Goal: Transaction & Acquisition: Purchase product/service

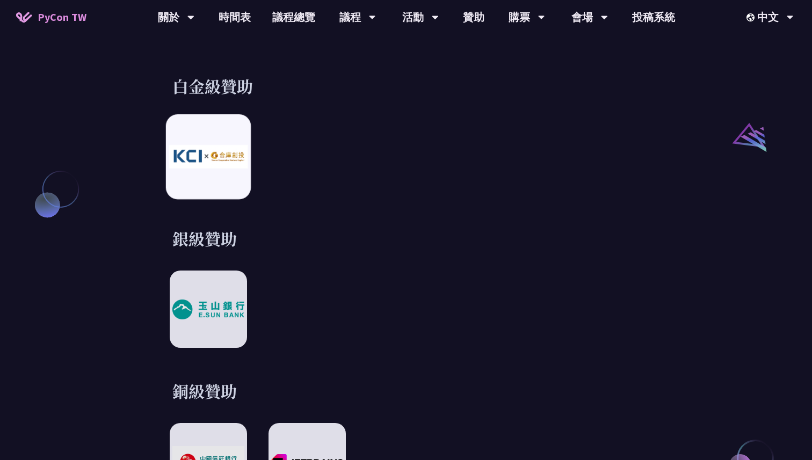
scroll to position [1264, 0]
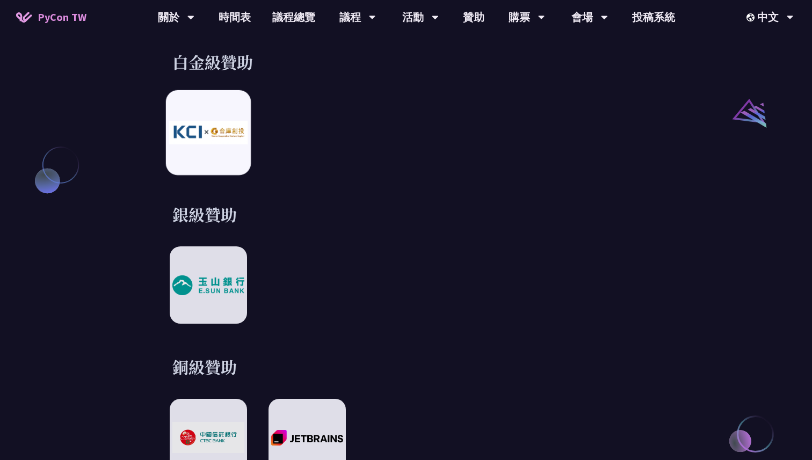
click at [215, 121] on img at bounding box center [208, 132] width 79 height 23
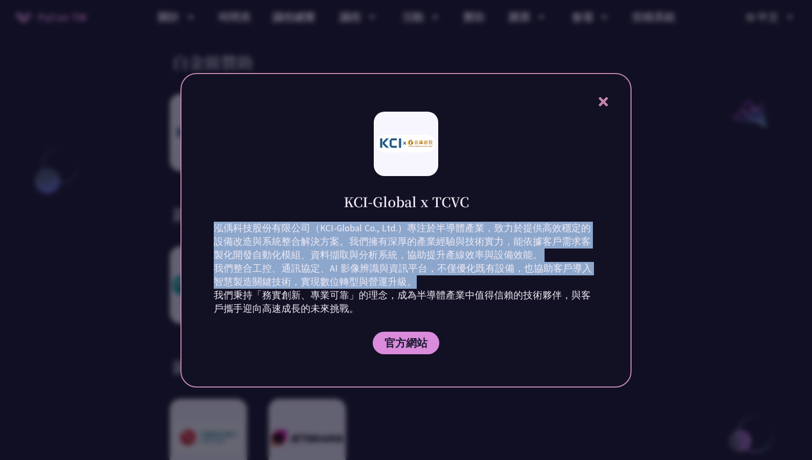
drag, startPoint x: 212, startPoint y: 228, endPoint x: 406, endPoint y: 275, distance: 198.9
click at [406, 275] on div "KCI-Global x TCVC 泓偊科技股份有限公司（KCI-Global Co., Ltd.）專注於半導體產業，致力於提供高效穩定的設備改造與系統整合解…" at bounding box center [405, 230] width 451 height 315
click at [423, 285] on p "泓偊科技股份有限公司（KCI-Global Co., Ltd.）專注於半導體產業，致力於提供高效穩定的設備改造與系統整合解決方案。我們擁有深厚的產業經驗與技術…" at bounding box center [406, 269] width 385 height 94
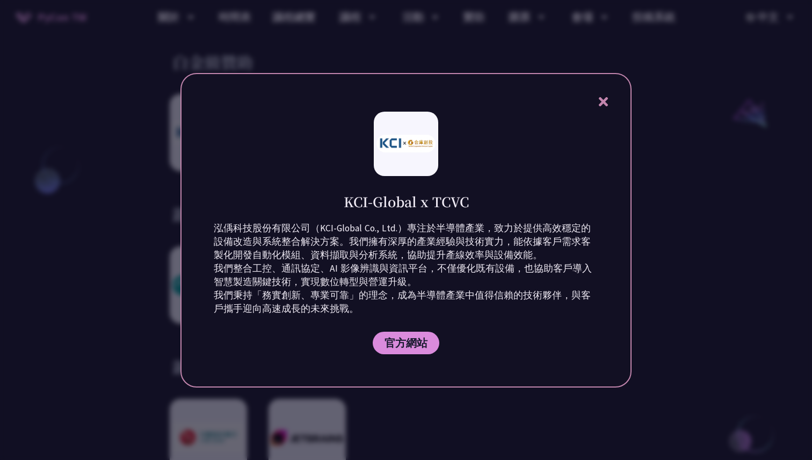
click at [606, 104] on icon at bounding box center [602, 101] width 9 height 9
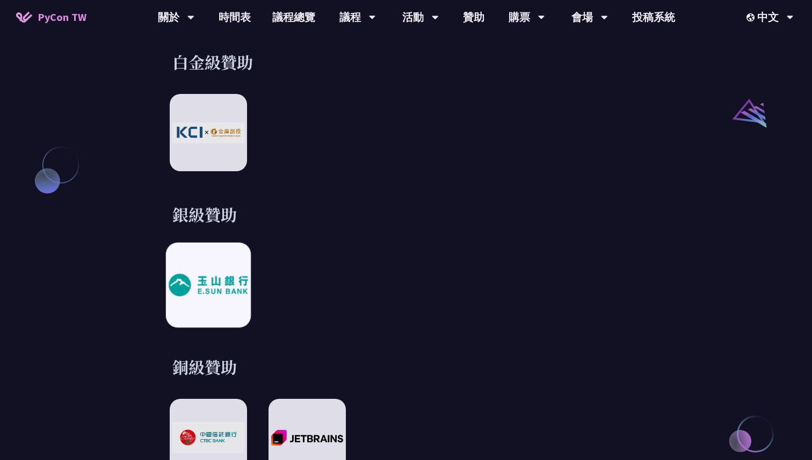
click at [218, 261] on div at bounding box center [208, 285] width 85 height 85
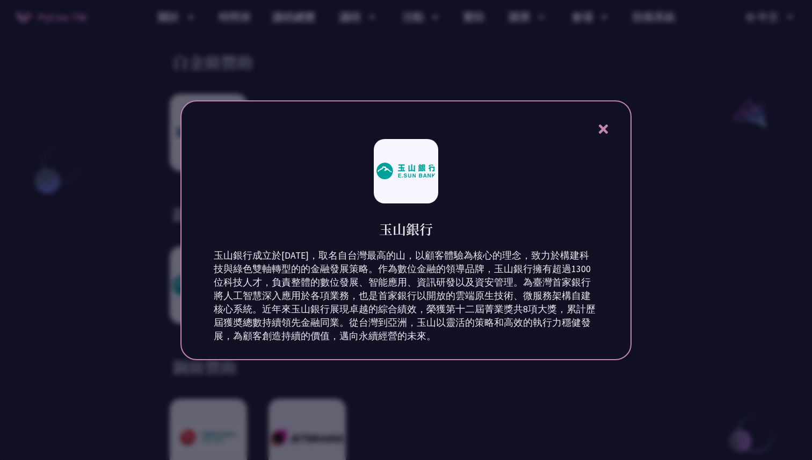
click at [605, 129] on icon at bounding box center [603, 128] width 13 height 13
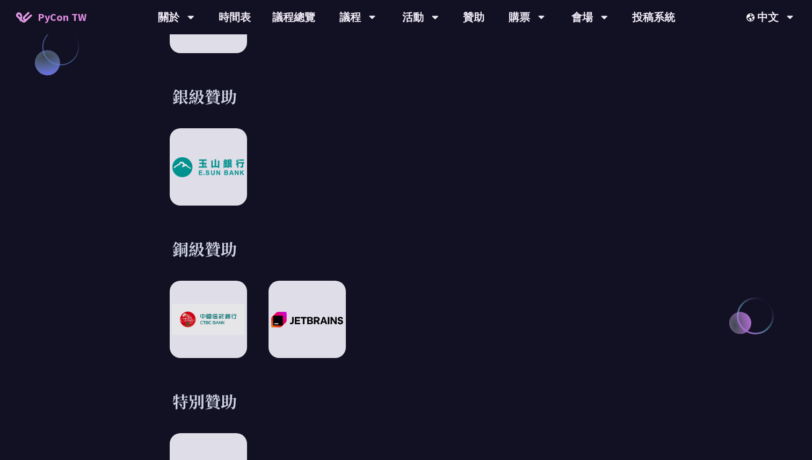
scroll to position [1455, 0]
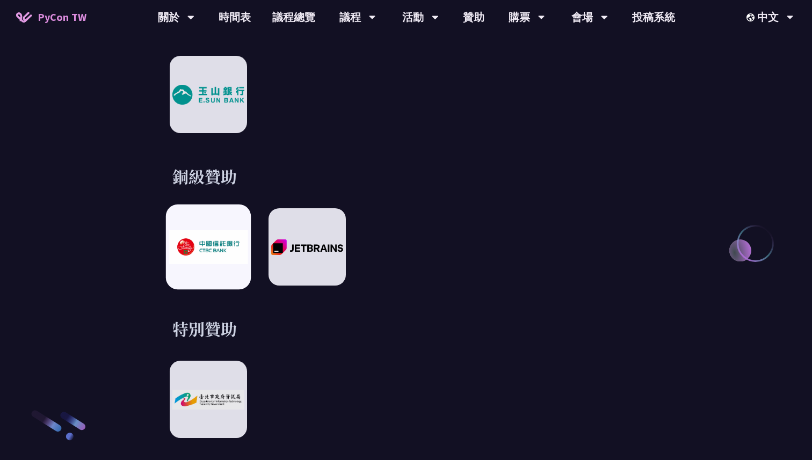
click at [218, 250] on img at bounding box center [208, 247] width 79 height 34
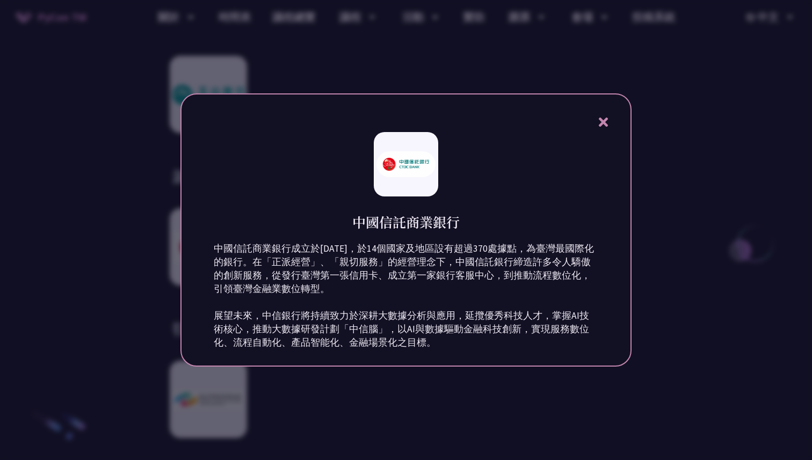
click at [609, 124] on icon at bounding box center [603, 121] width 13 height 13
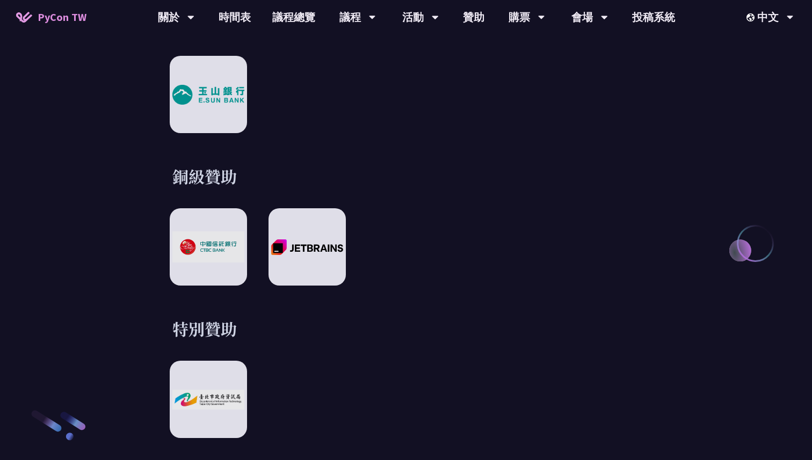
click at [505, 165] on h3 "銅級贊助" at bounding box center [405, 175] width 467 height 21
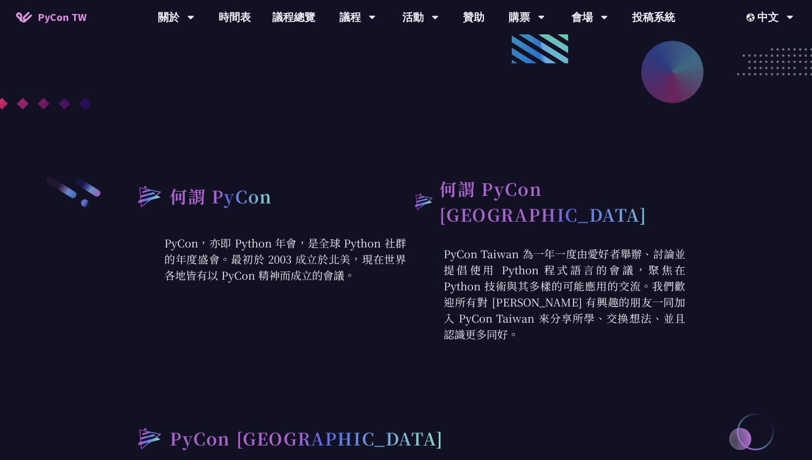
scroll to position [310, 0]
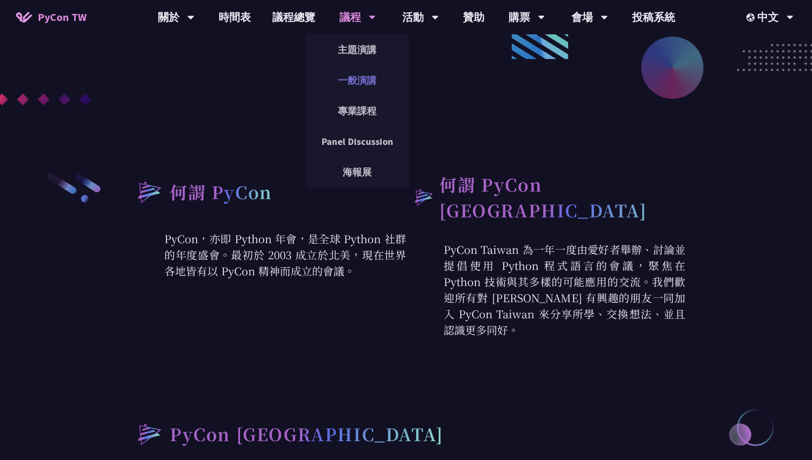
click at [363, 84] on link "一般演講" at bounding box center [357, 80] width 103 height 25
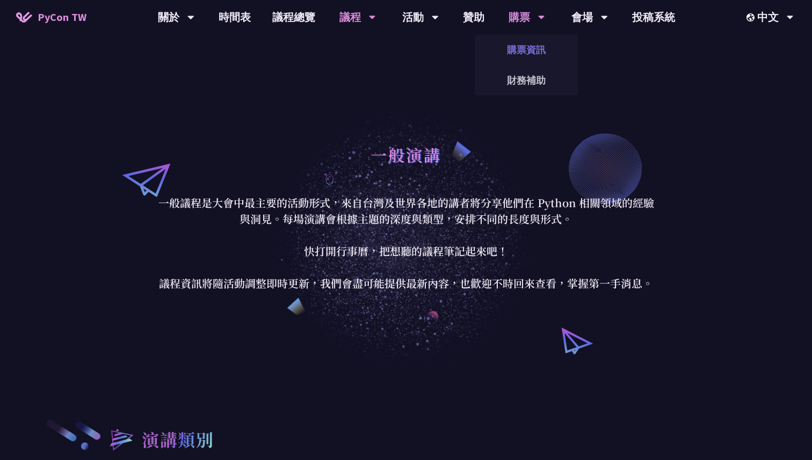
click at [541, 50] on link "購票資訊" at bounding box center [526, 49] width 103 height 25
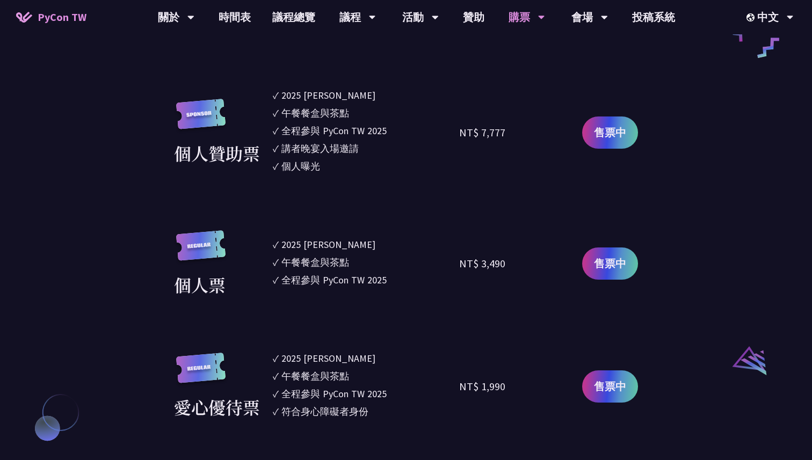
scroll to position [925, 0]
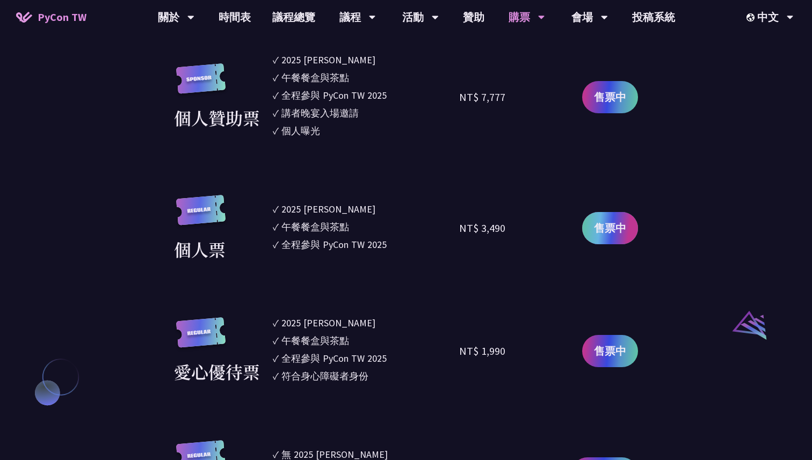
click at [601, 228] on span "售票中" at bounding box center [610, 228] width 32 height 16
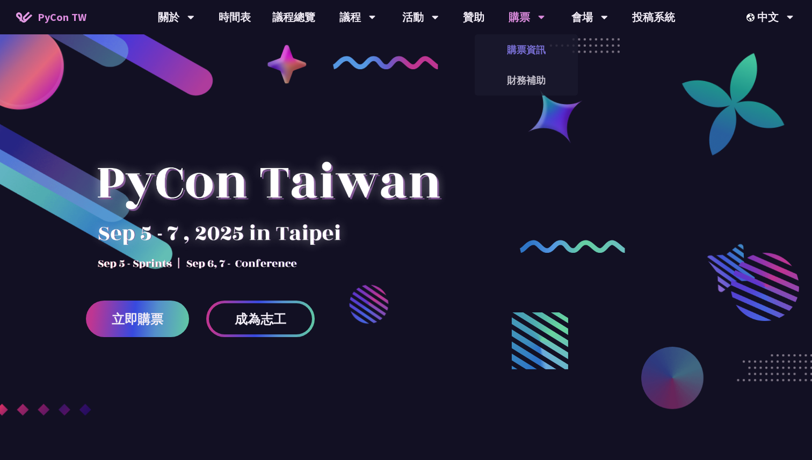
click at [525, 57] on link "購票資訊" at bounding box center [526, 49] width 103 height 25
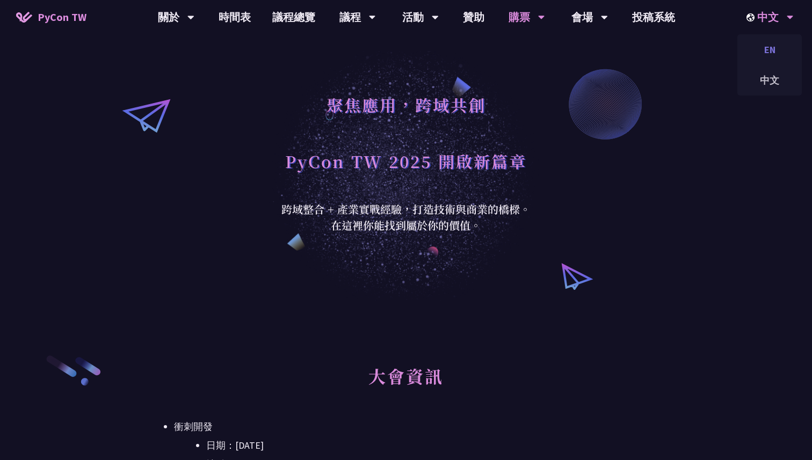
click at [774, 53] on div "EN" at bounding box center [770, 49] width 64 height 25
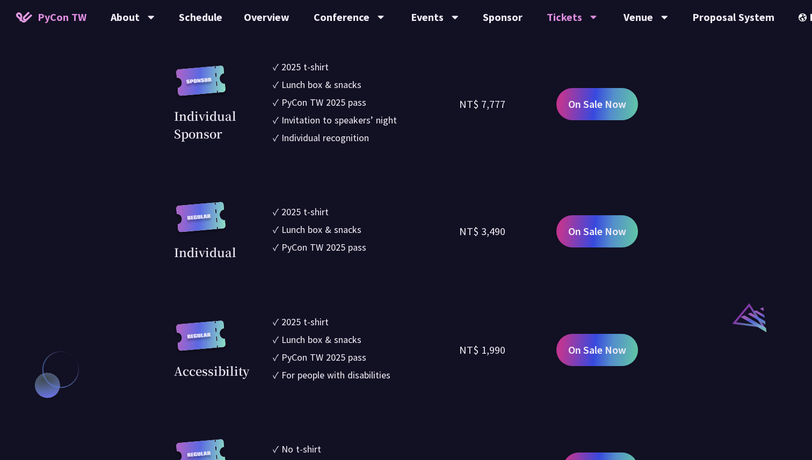
scroll to position [909, 0]
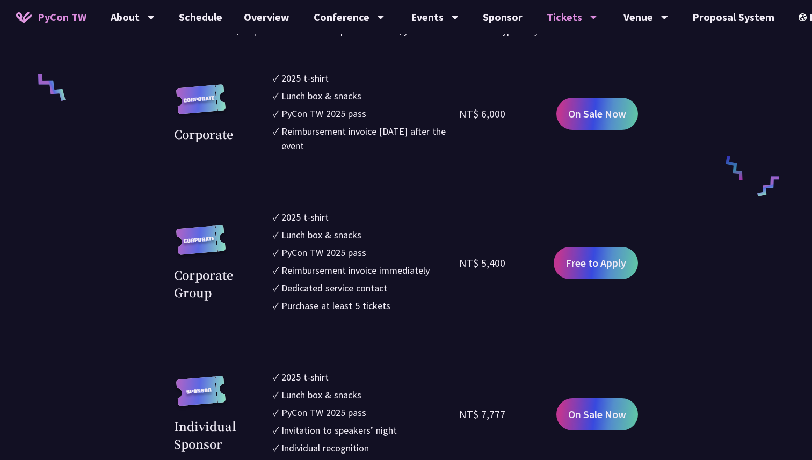
scroll to position [750, 0]
click at [593, 117] on span "On Sale Now" at bounding box center [597, 114] width 58 height 16
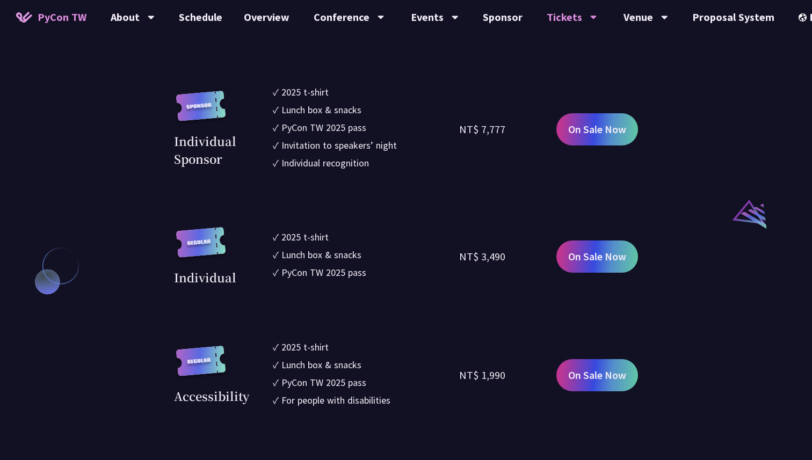
scroll to position [1046, 0]
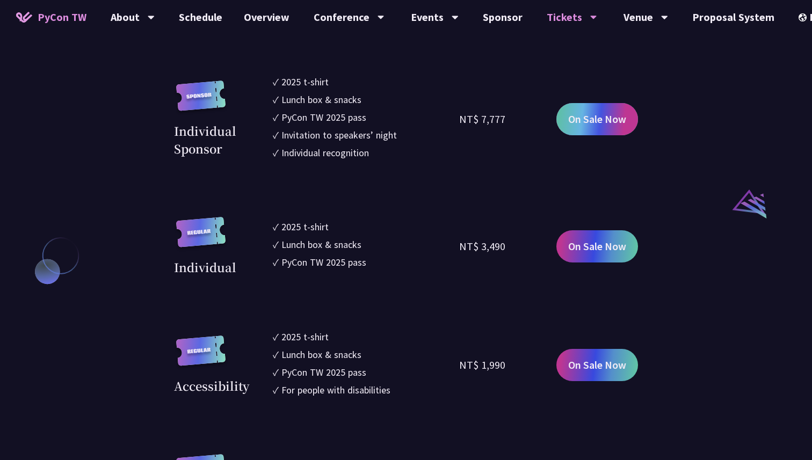
click at [608, 112] on span "On Sale Now" at bounding box center [597, 119] width 58 height 16
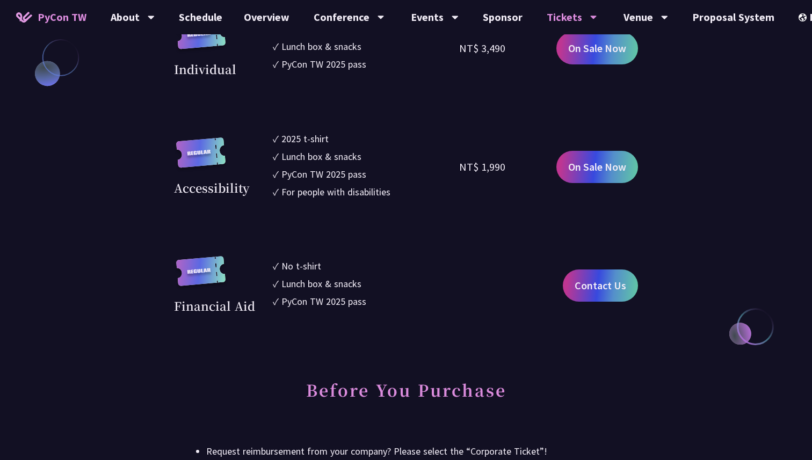
scroll to position [1248, 0]
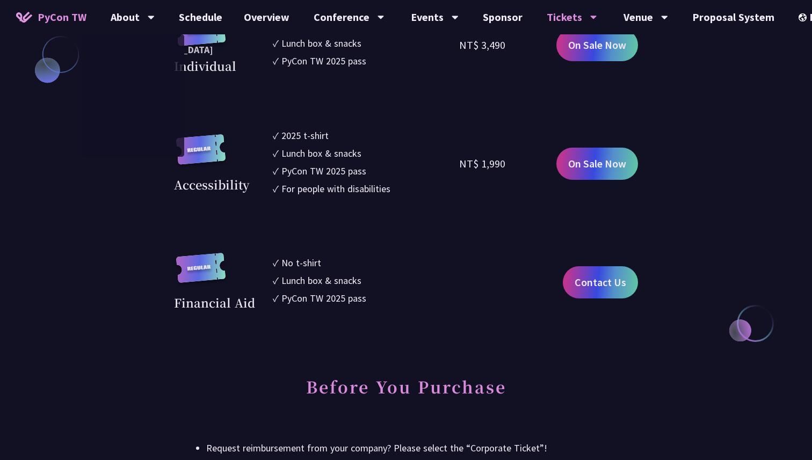
click at [48, 13] on span "PyCon TW" at bounding box center [62, 17] width 49 height 16
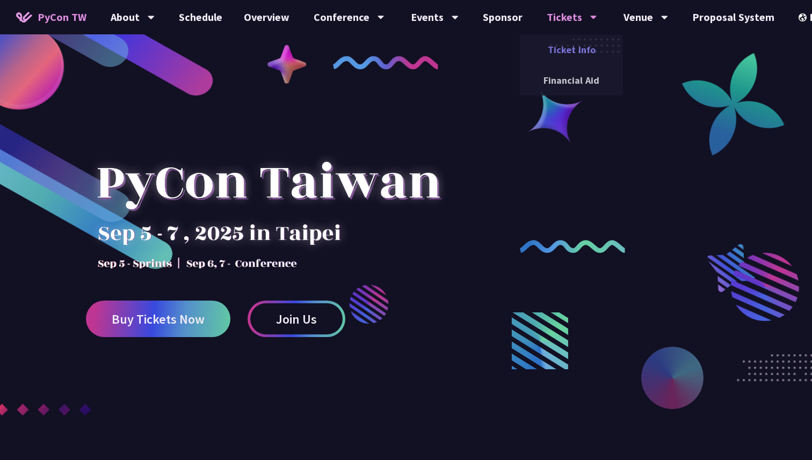
click at [559, 46] on link "Ticket Info" at bounding box center [571, 49] width 103 height 25
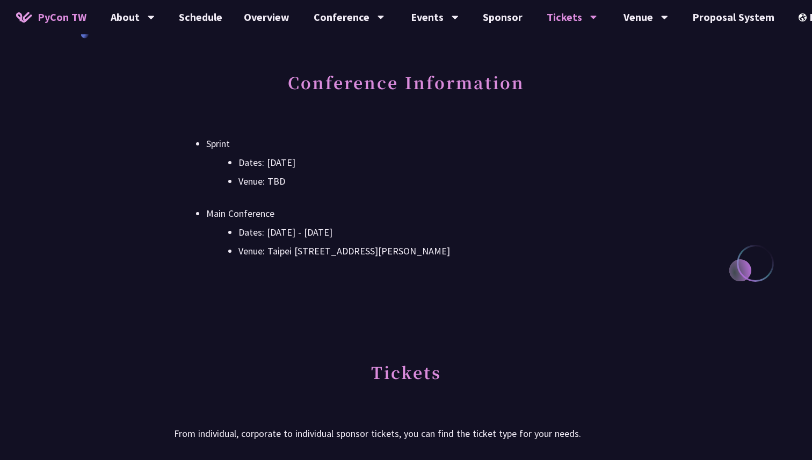
scroll to position [500, 0]
